Goal: Understand process/instructions: Learn how to perform a task or action

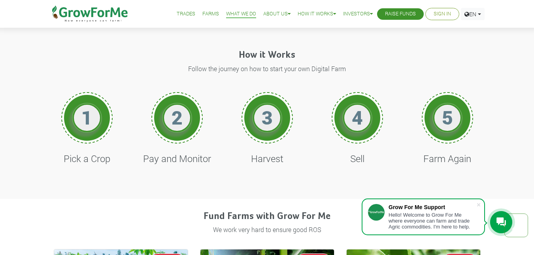
scroll to position [305, 0]
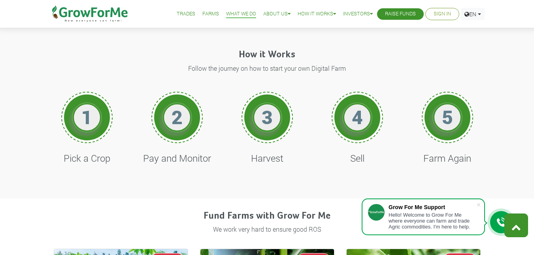
click at [509, 229] on link at bounding box center [516, 225] width 24 height 24
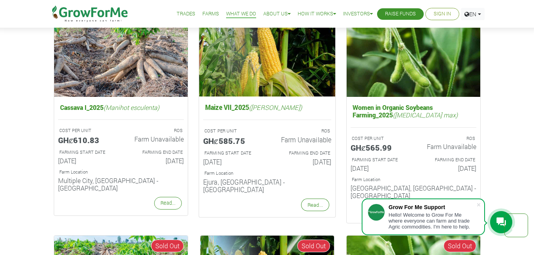
scroll to position [547, 0]
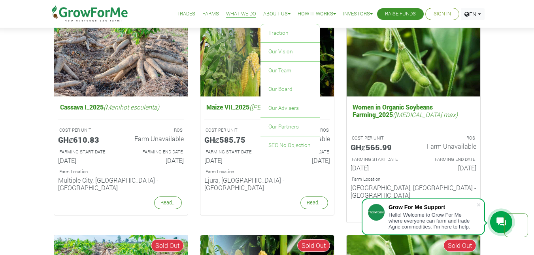
click at [275, 17] on link "About Us" at bounding box center [276, 14] width 27 height 8
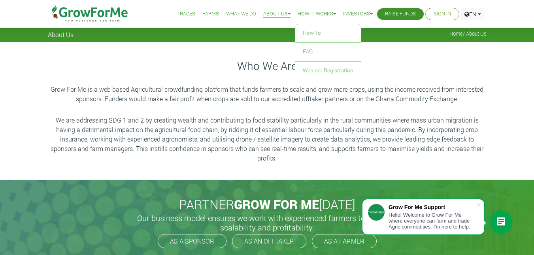
click at [314, 20] on li "How it Works How To FAQ Webinar Registration" at bounding box center [317, 14] width 44 height 28
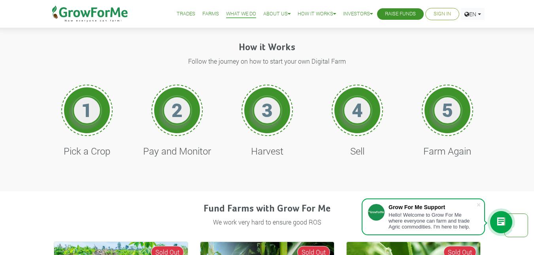
scroll to position [336, 0]
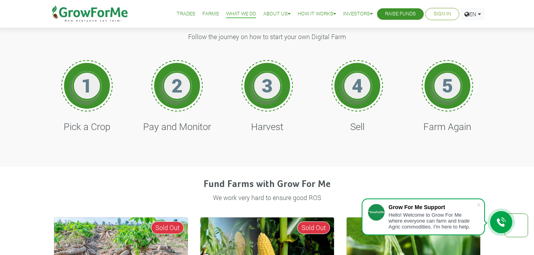
click at [522, 100] on div "How it Works Follow the journey on how to start your own Digital Farm 1 Pick a …" at bounding box center [267, 81] width 534 height 171
